Goal: Check status: Check status

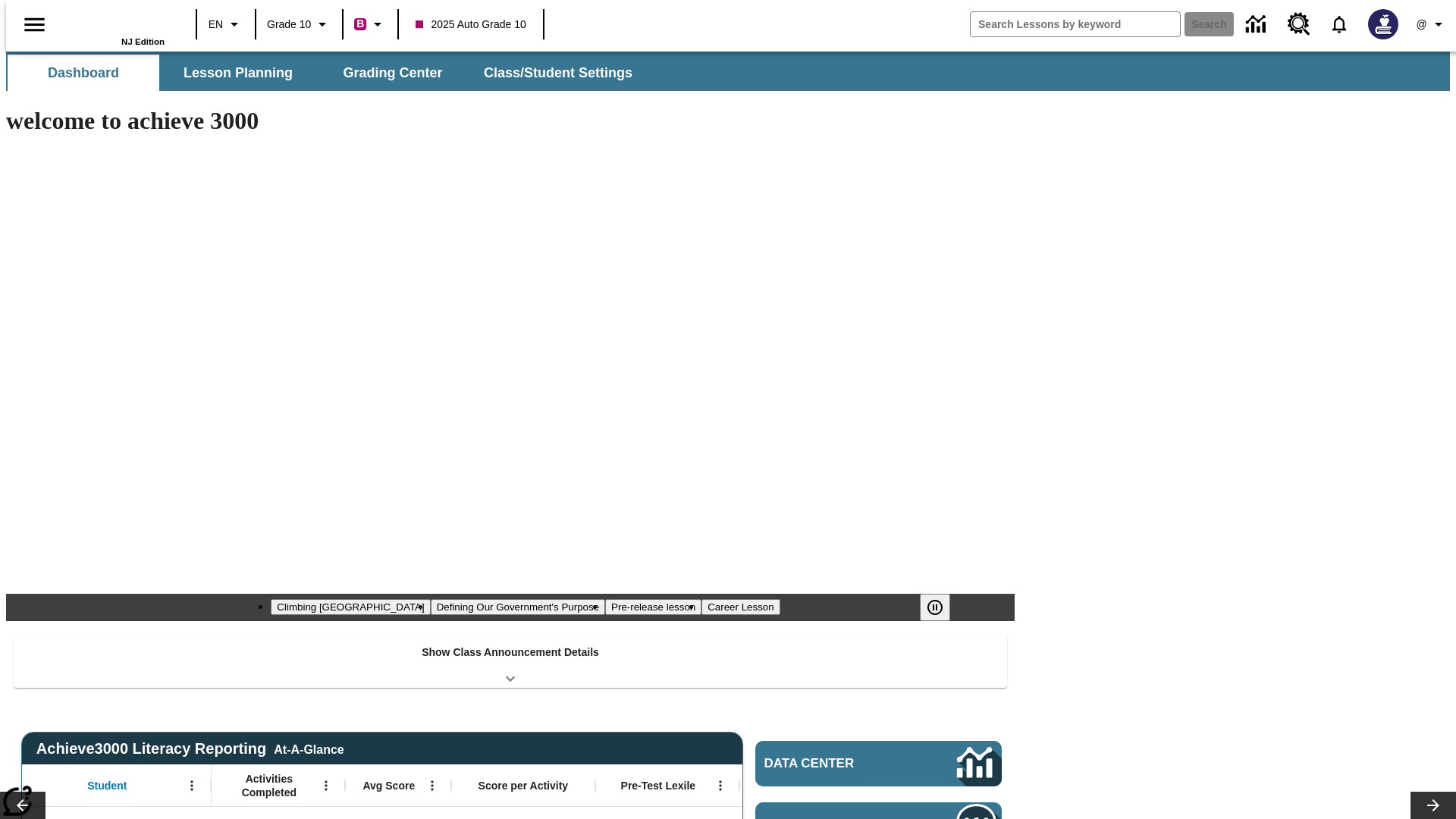
type input "-1"
click at [387, 73] on button "Grading Center" at bounding box center [393, 73] width 152 height 36
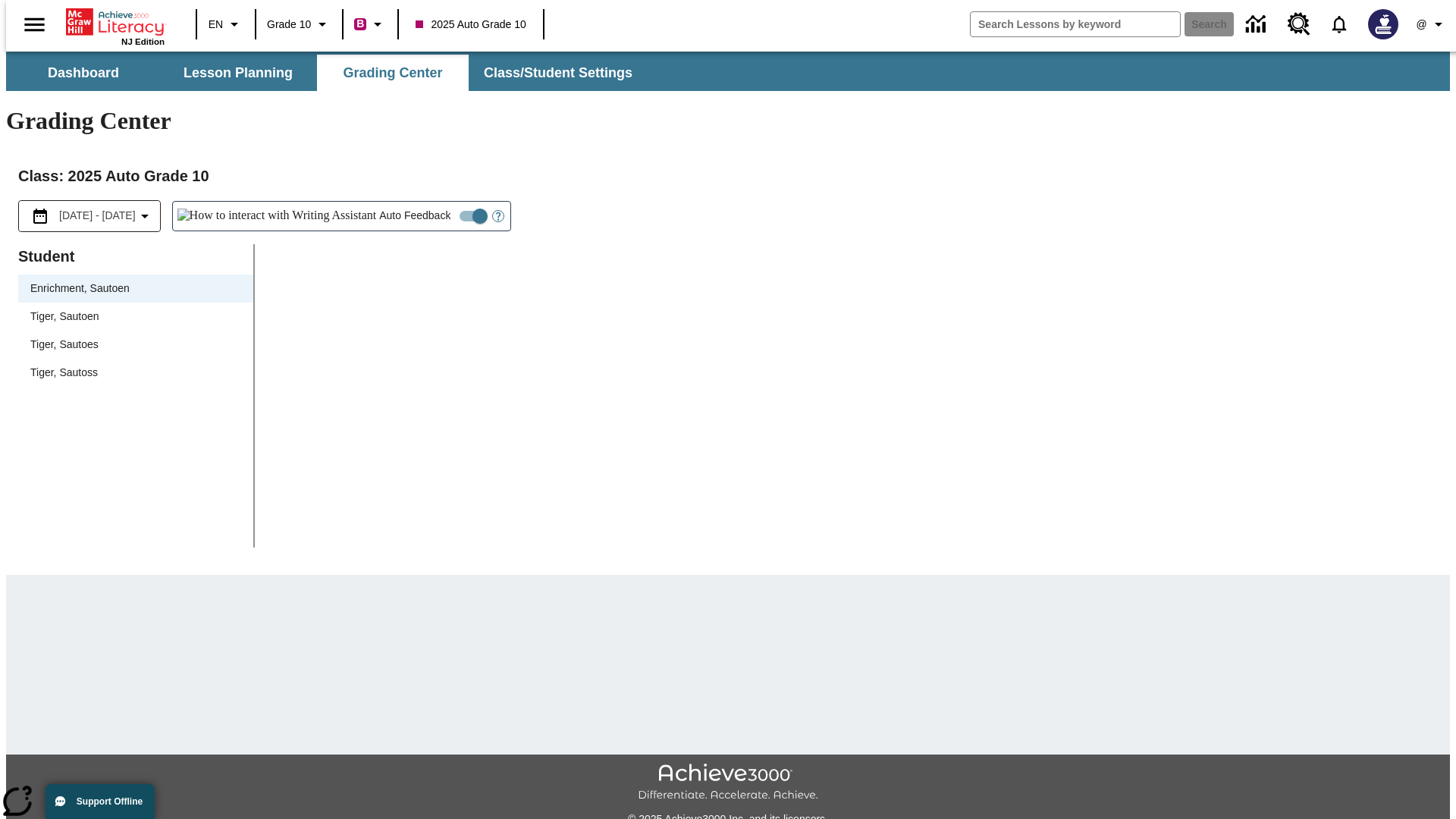
click at [131, 308] on span "Tiger, Sautoen" at bounding box center [135, 316] width 211 height 16
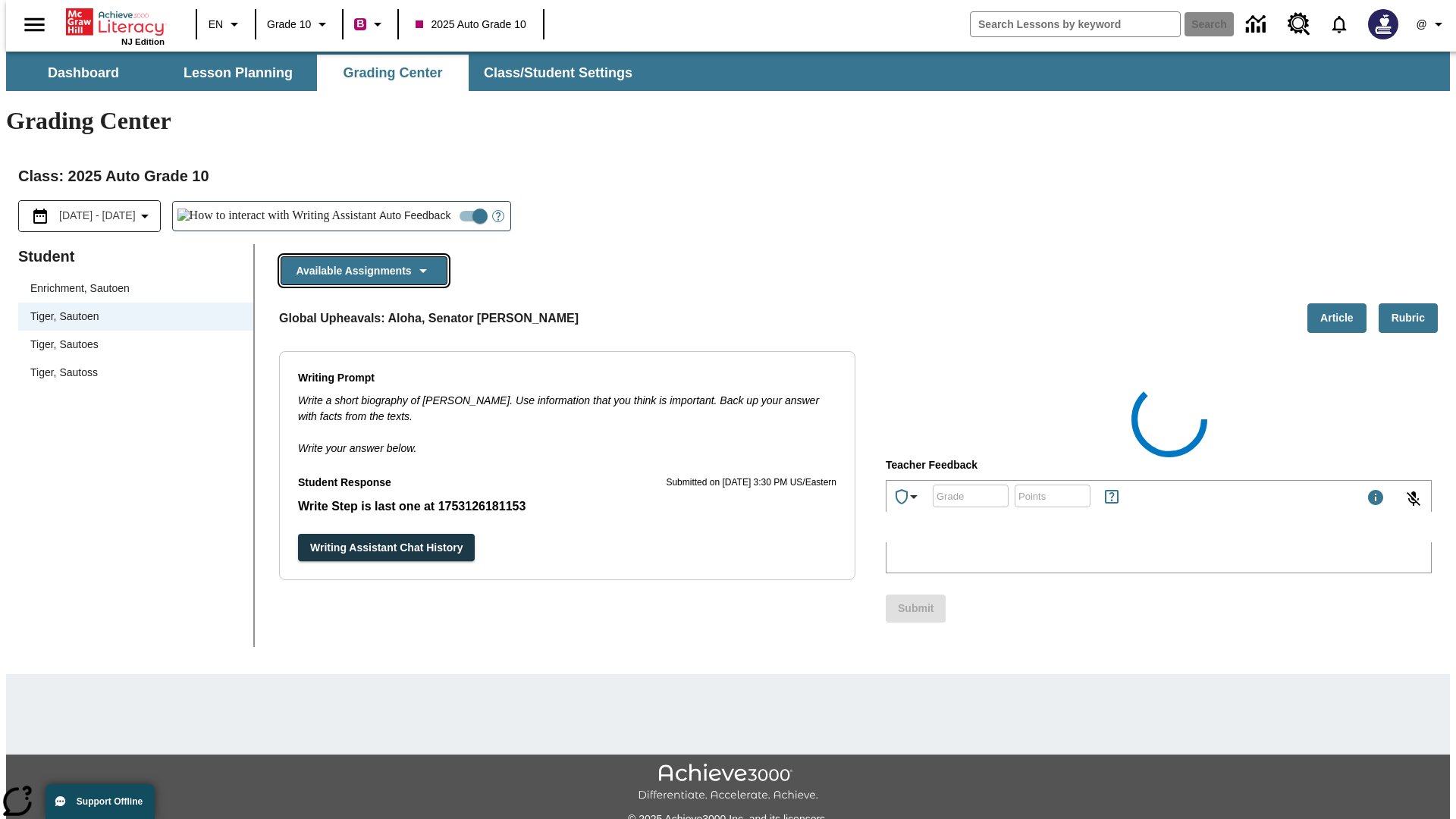
click at [359, 256] on button "Available Assignments" at bounding box center [363, 271] width 167 height 30
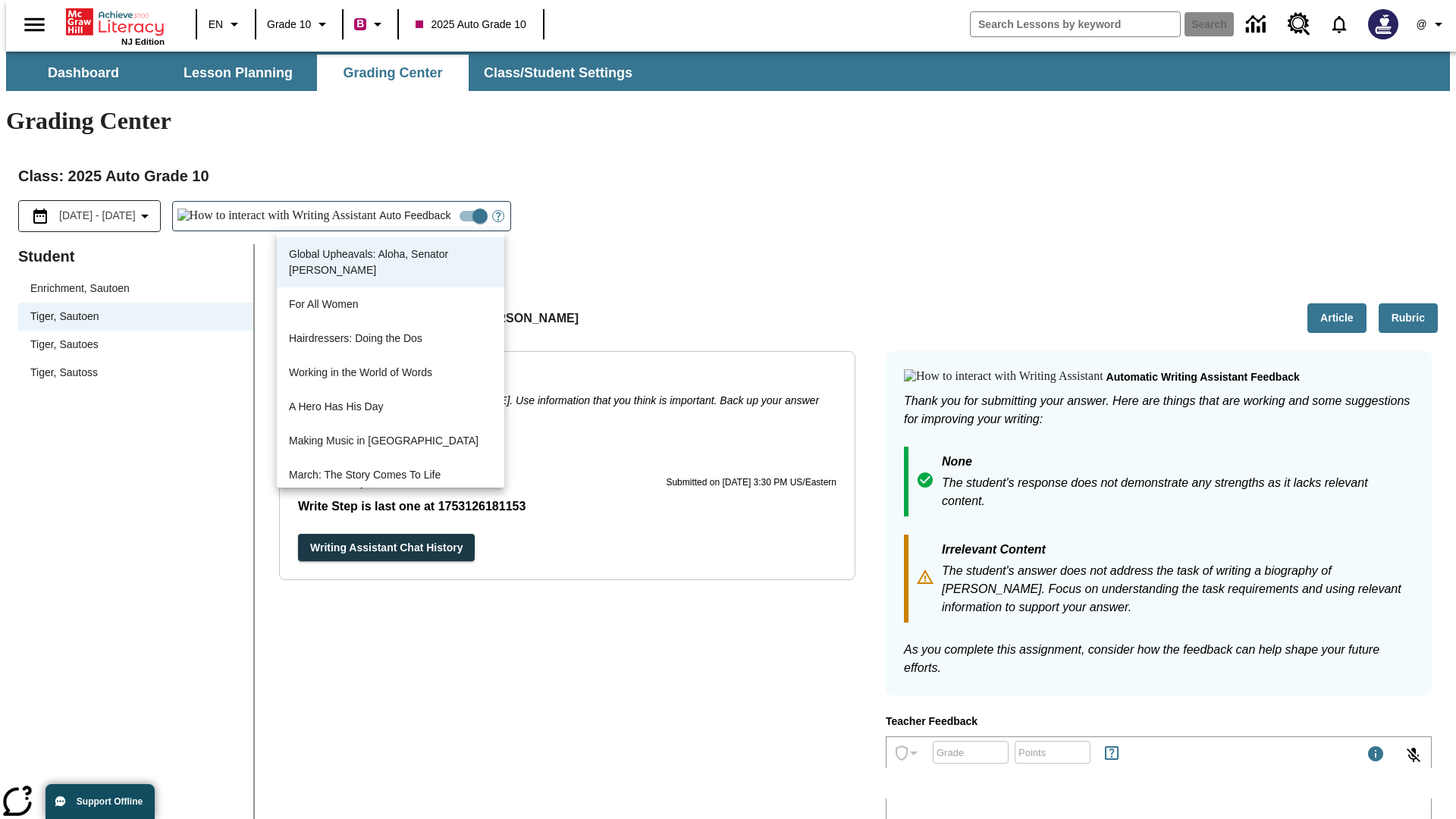
click at [298, 534] on button "Writing Assistant Chat History" at bounding box center [387, 548] width 177 height 28
